Goal: Information Seeking & Learning: Find specific page/section

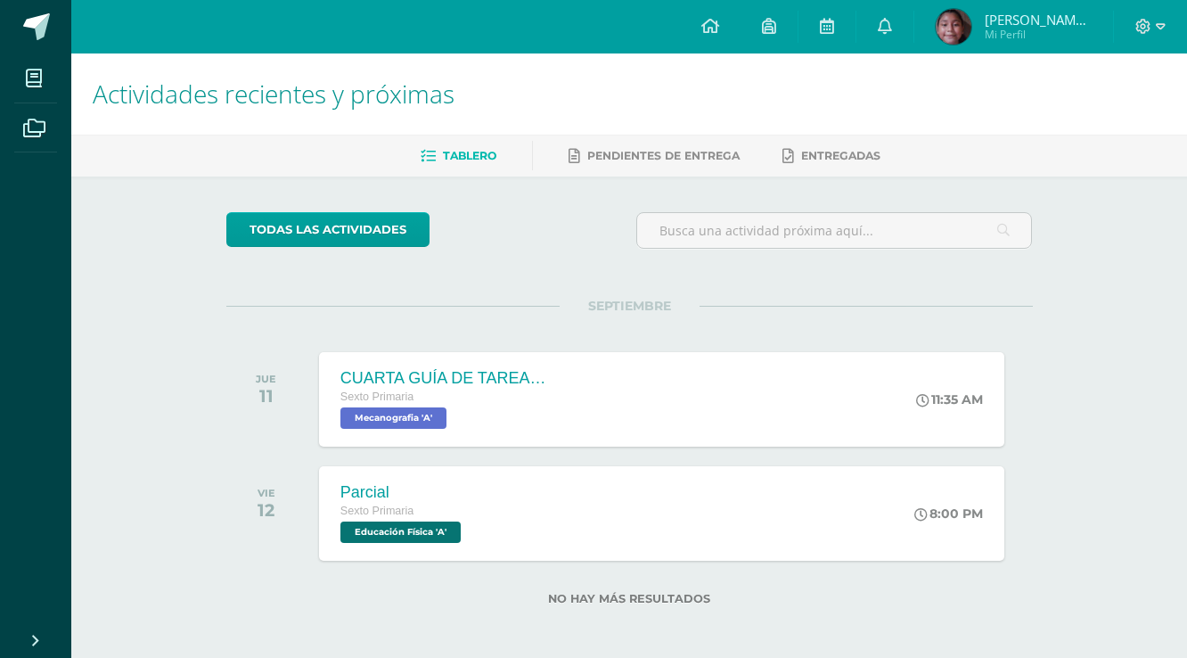
click at [890, 21] on icon at bounding box center [885, 26] width 14 height 16
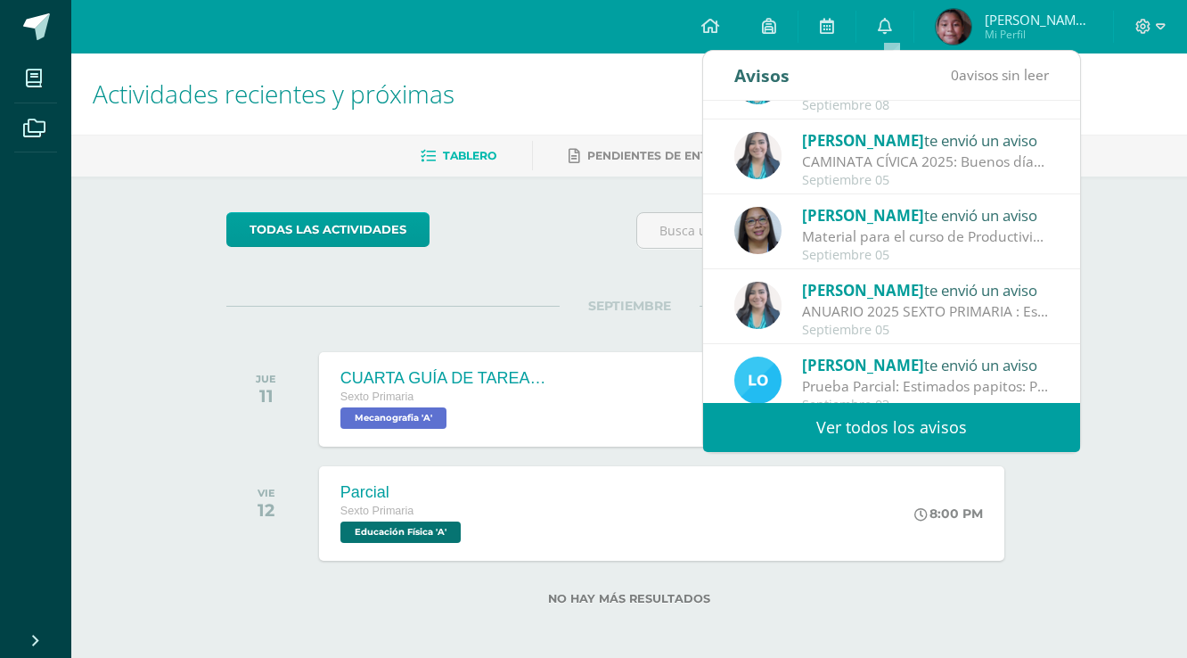
scroll to position [143, 0]
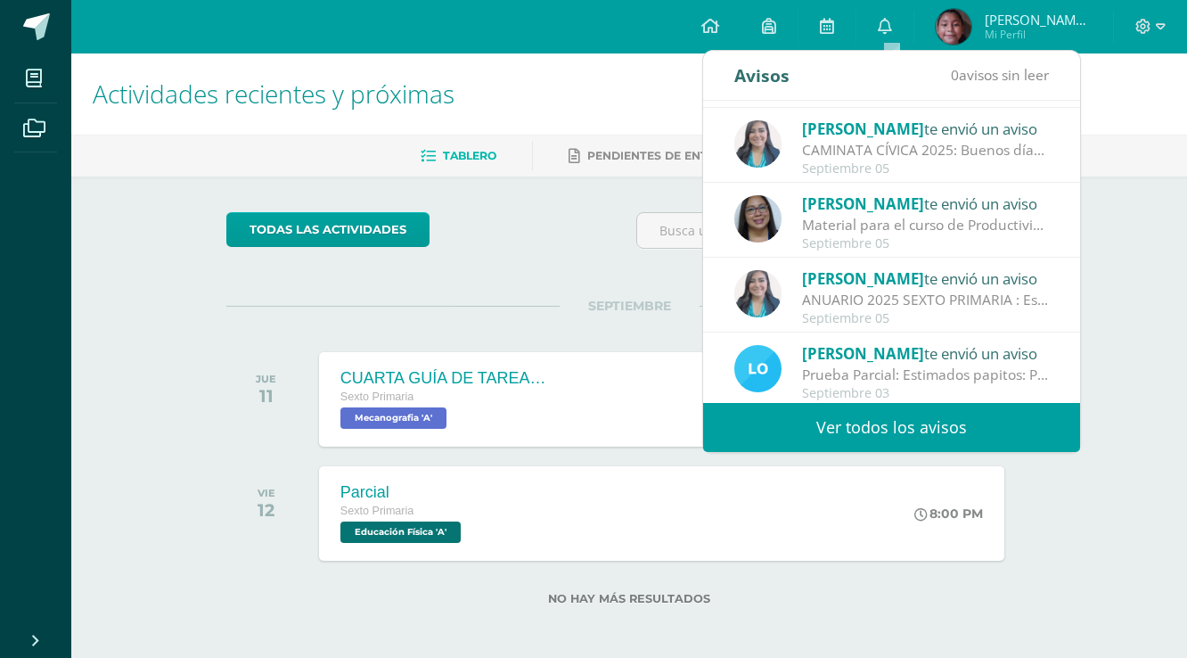
click at [912, 292] on div "ANUARIO 2025 SEXTO PRIMARIA : Estudiantes: Envío enlace para trabajar lo solici…" at bounding box center [926, 300] width 248 height 21
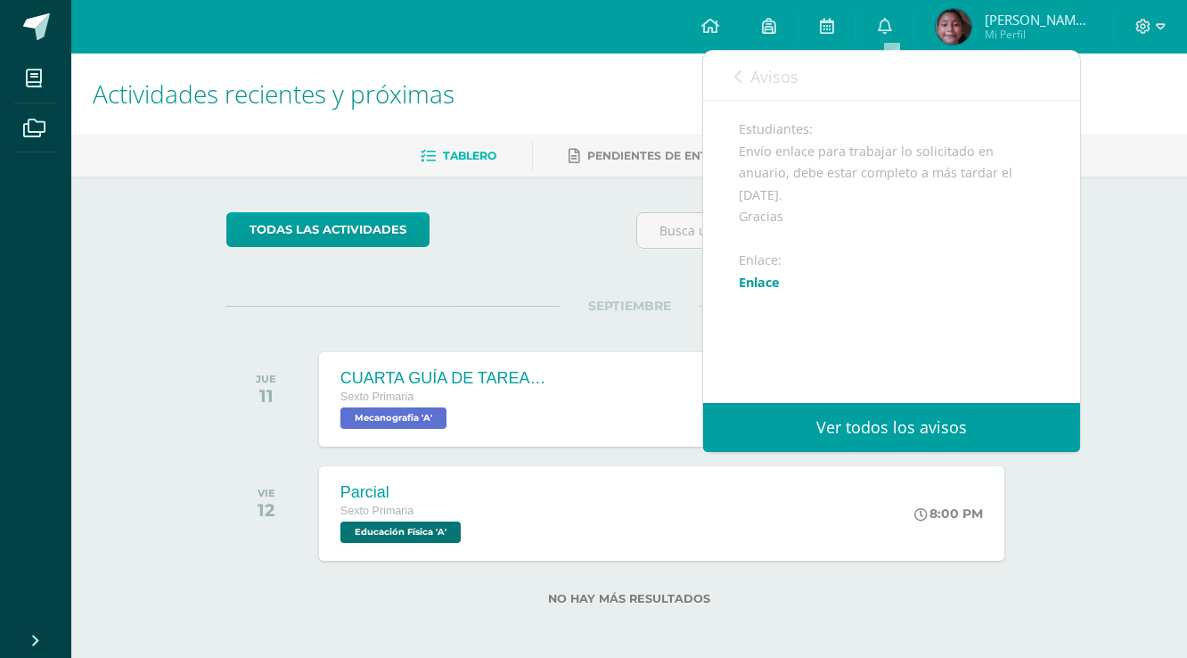
click at [774, 291] on link "Enlace" at bounding box center [759, 282] width 41 height 17
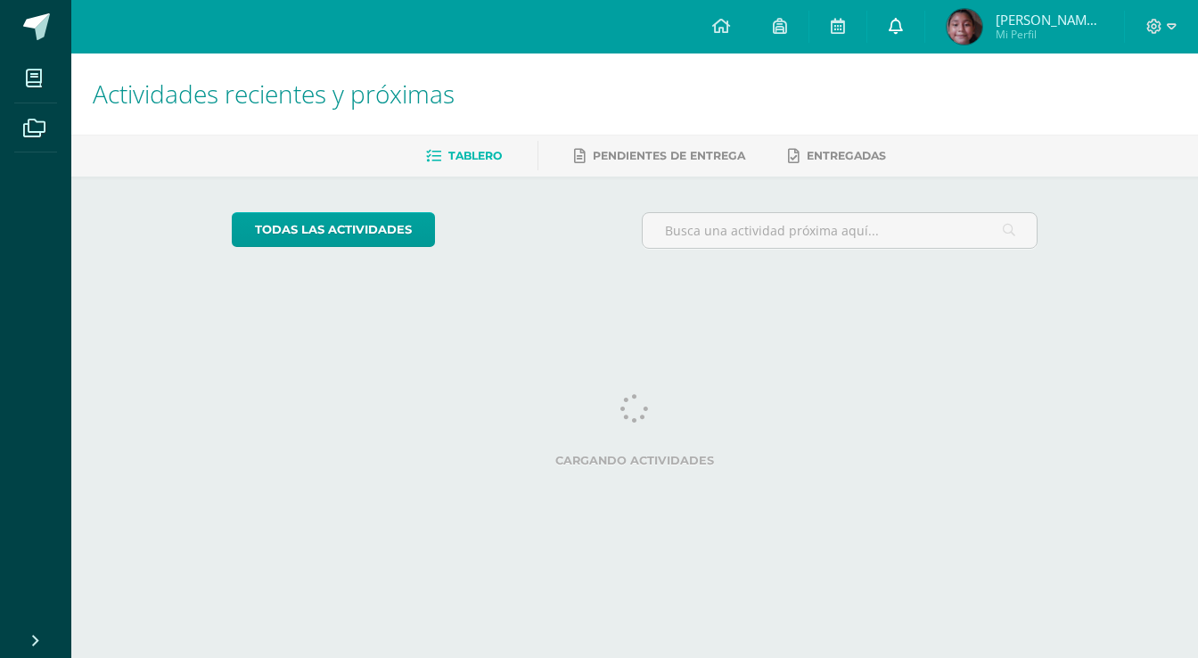
click at [906, 14] on link at bounding box center [895, 26] width 57 height 53
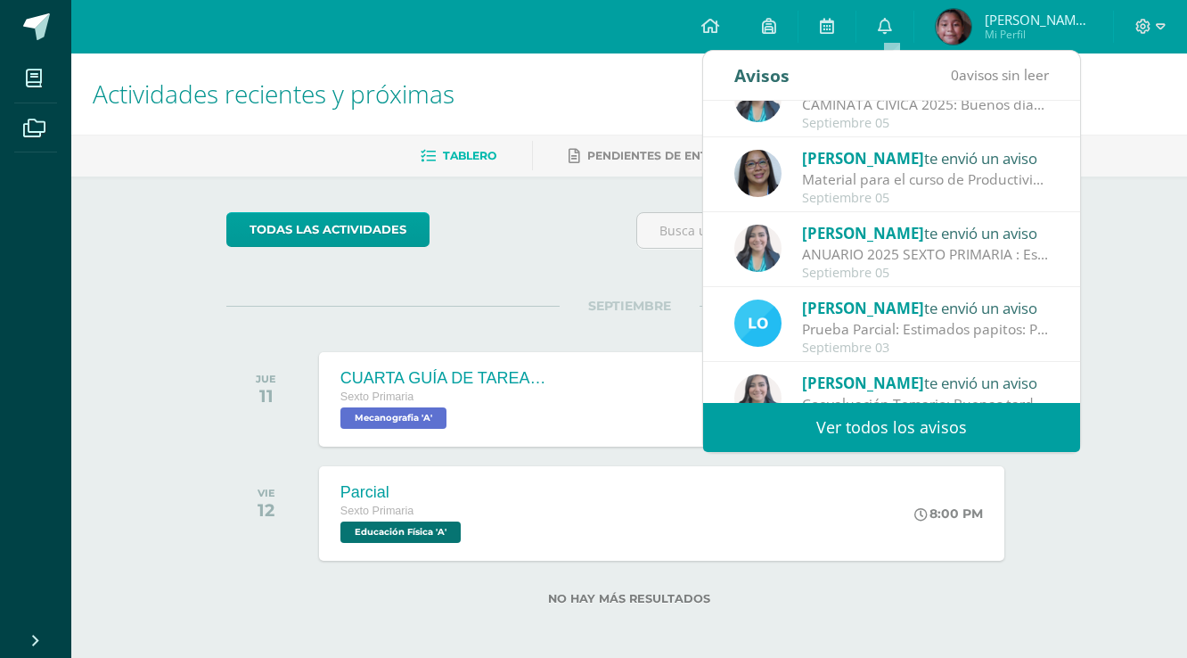
scroll to position [214, 0]
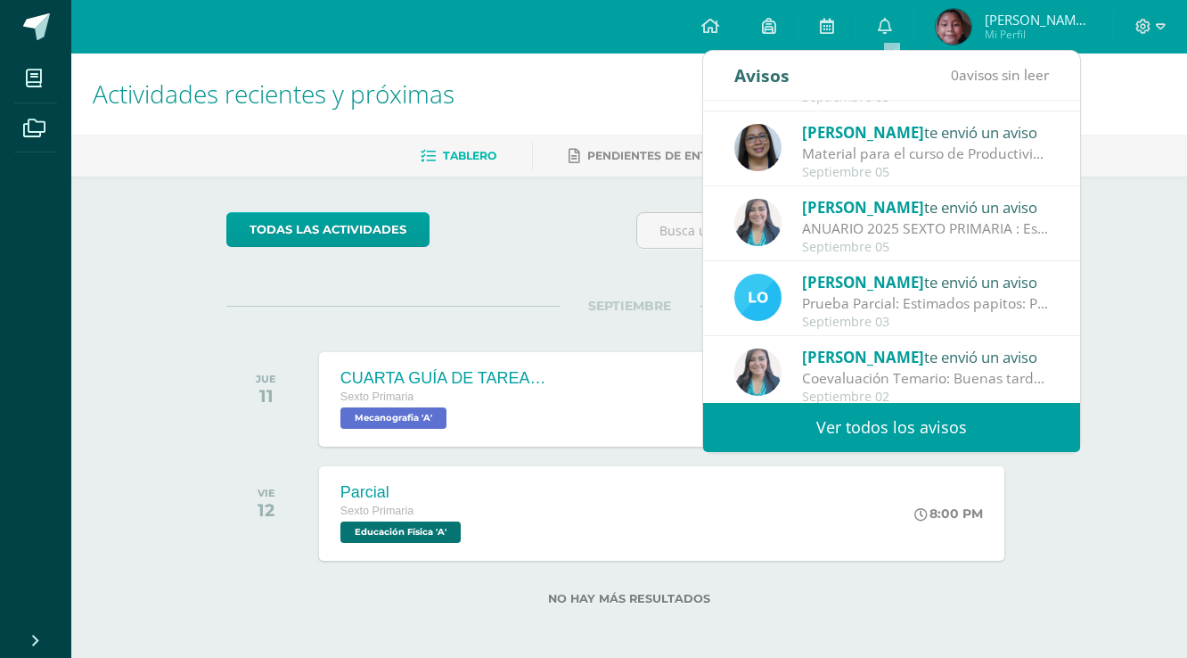
click at [844, 228] on div "ANUARIO 2025 SEXTO PRIMARIA : Estudiantes: Envío enlace para trabajar lo solici…" at bounding box center [926, 228] width 248 height 21
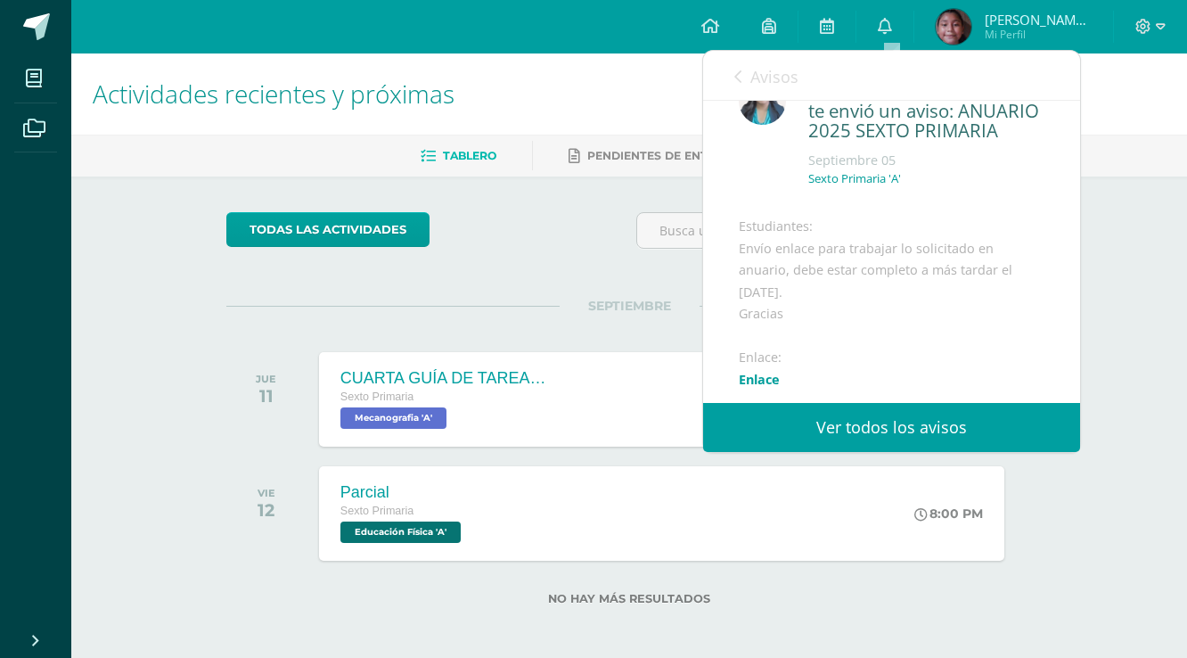
scroll to position [71, 0]
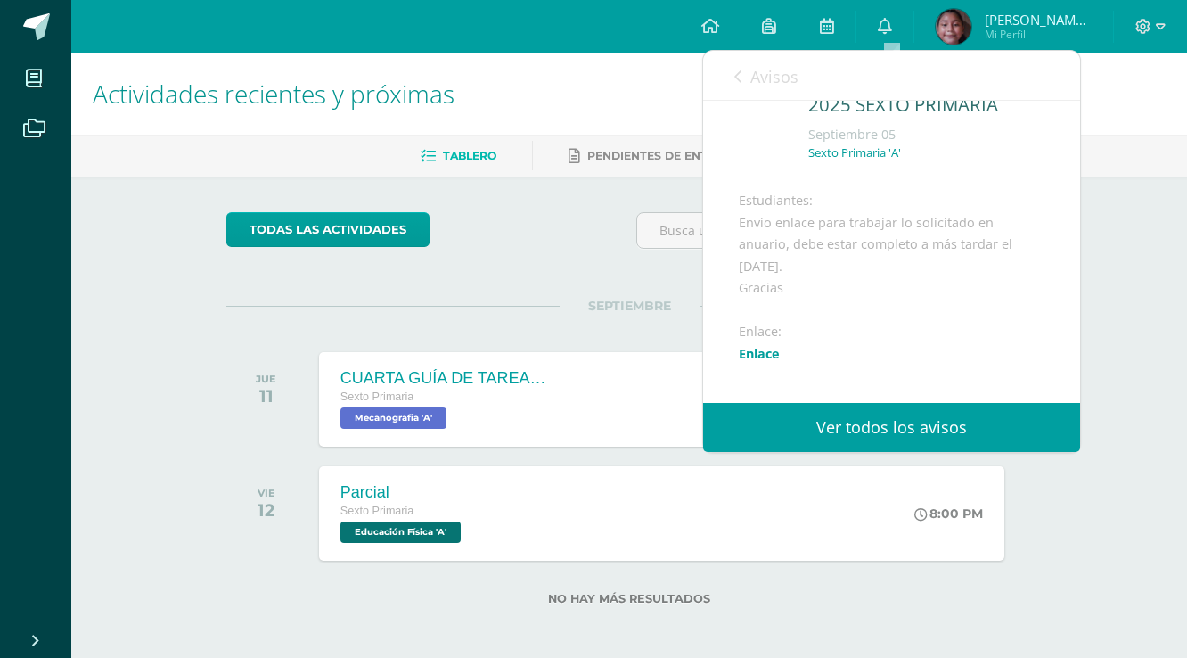
click at [774, 362] on link "Enlace" at bounding box center [759, 353] width 41 height 17
